Goal: Task Accomplishment & Management: Use online tool/utility

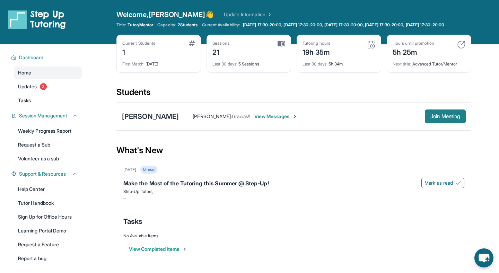
click at [435, 115] on button "Join Meeting" at bounding box center [445, 116] width 41 height 14
click at [434, 118] on span "Join Meeting" at bounding box center [445, 116] width 30 height 4
click at [443, 118] on button "Join Meeting" at bounding box center [445, 116] width 41 height 14
click at [432, 118] on button "Join Meeting" at bounding box center [445, 116] width 41 height 14
click at [432, 118] on span "Join Meeting" at bounding box center [445, 116] width 30 height 4
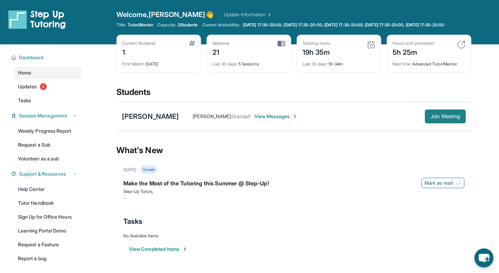
click at [432, 118] on span "Join Meeting" at bounding box center [445, 116] width 30 height 4
click at [440, 118] on span "Join Meeting" at bounding box center [445, 116] width 30 height 4
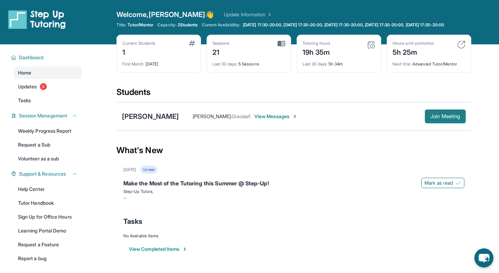
click at [440, 118] on span "Join Meeting" at bounding box center [445, 116] width 30 height 4
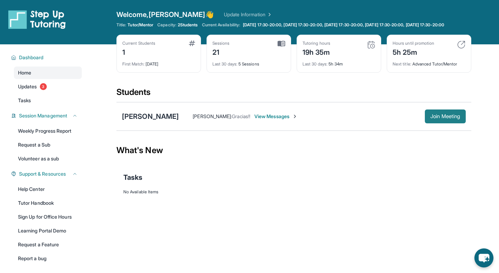
click at [444, 118] on span "Join Meeting" at bounding box center [445, 116] width 30 height 4
